Goal: Task Accomplishment & Management: Use online tool/utility

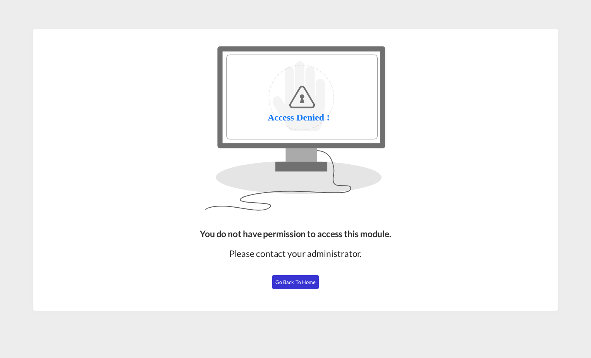
click at [308, 284] on span "Go Back to Home" at bounding box center [295, 282] width 41 height 6
